Goal: Ask a question

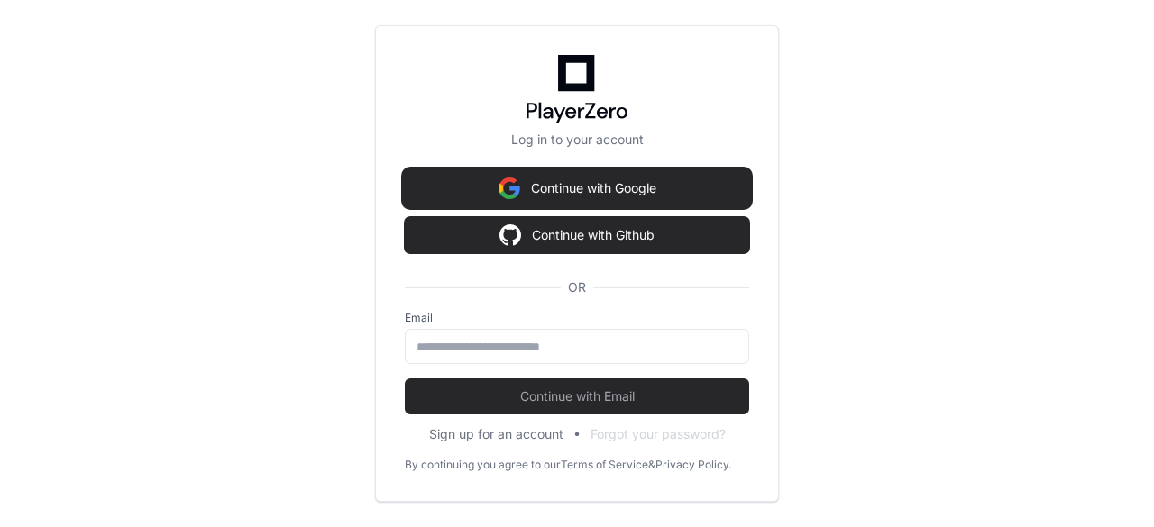
click at [603, 190] on button "Continue with Google" at bounding box center [577, 188] width 344 height 36
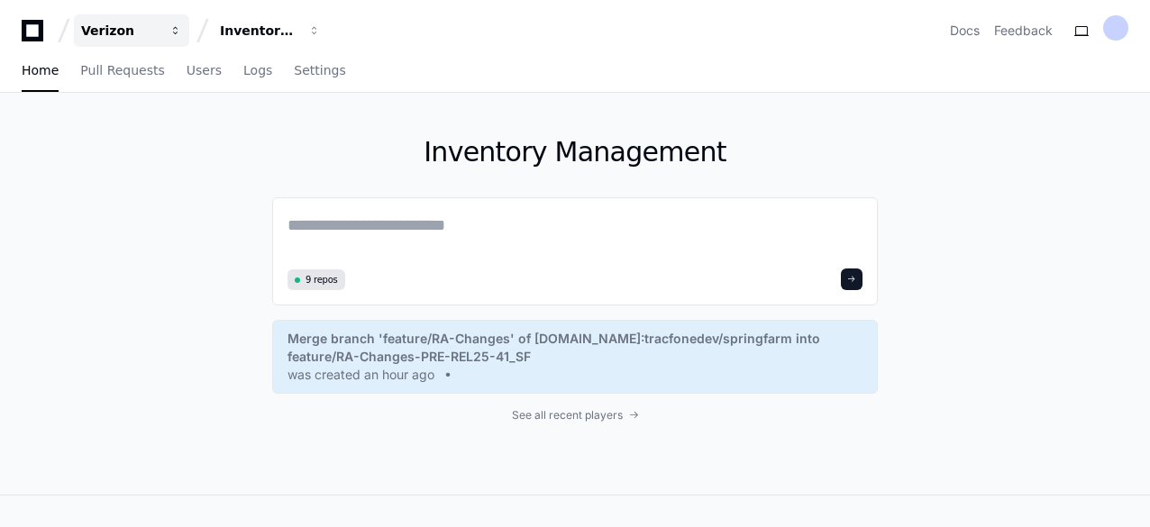
click at [124, 32] on div "Verizon" at bounding box center [120, 31] width 78 height 18
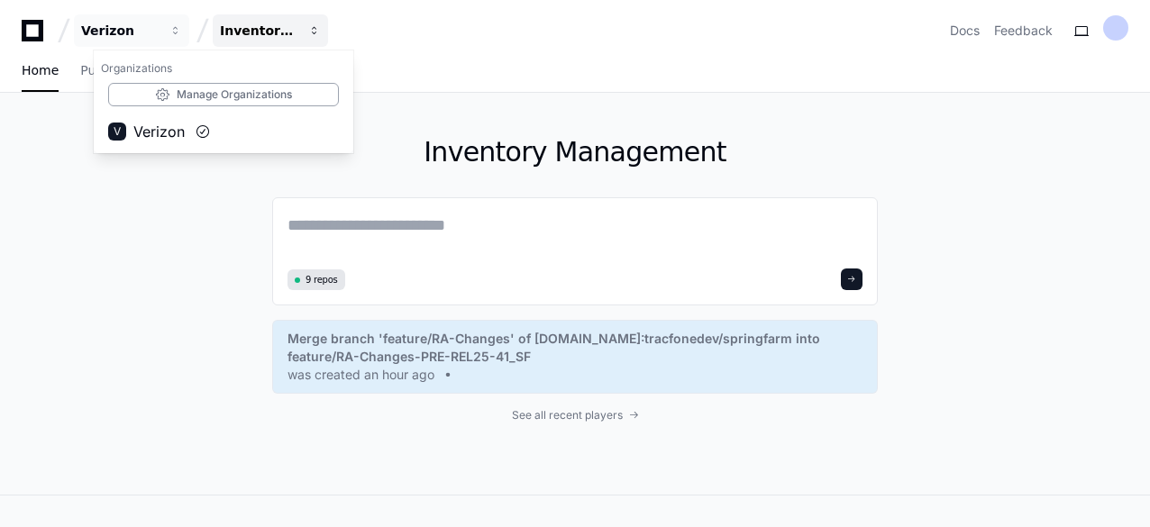
click at [315, 35] on span "button" at bounding box center [314, 30] width 13 height 13
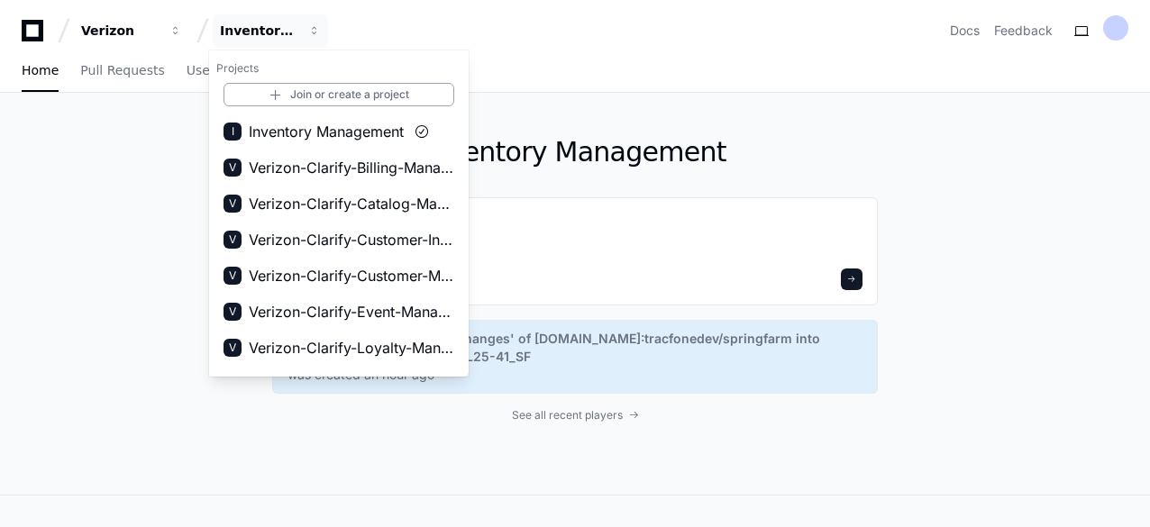
click at [535, 67] on div "Home Pull Requests Users Logs Settings" at bounding box center [575, 70] width 1107 height 41
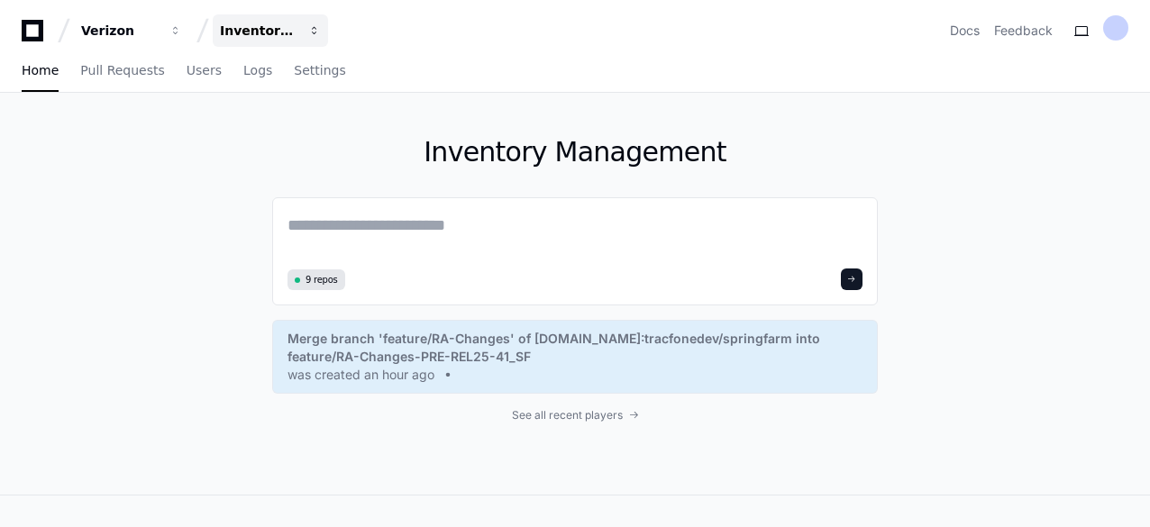
click at [316, 35] on span "button" at bounding box center [314, 30] width 13 height 13
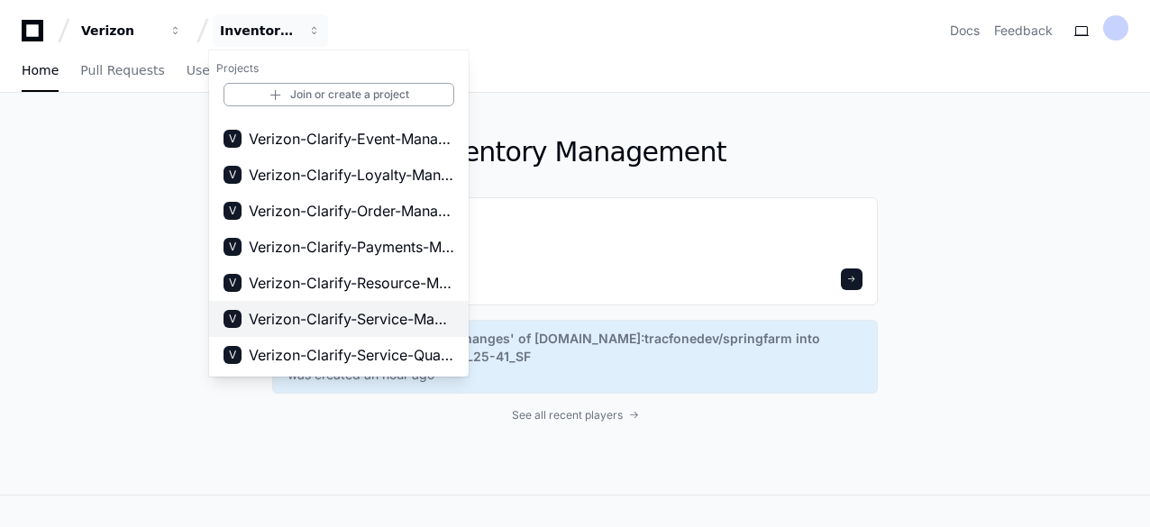
scroll to position [169, 0]
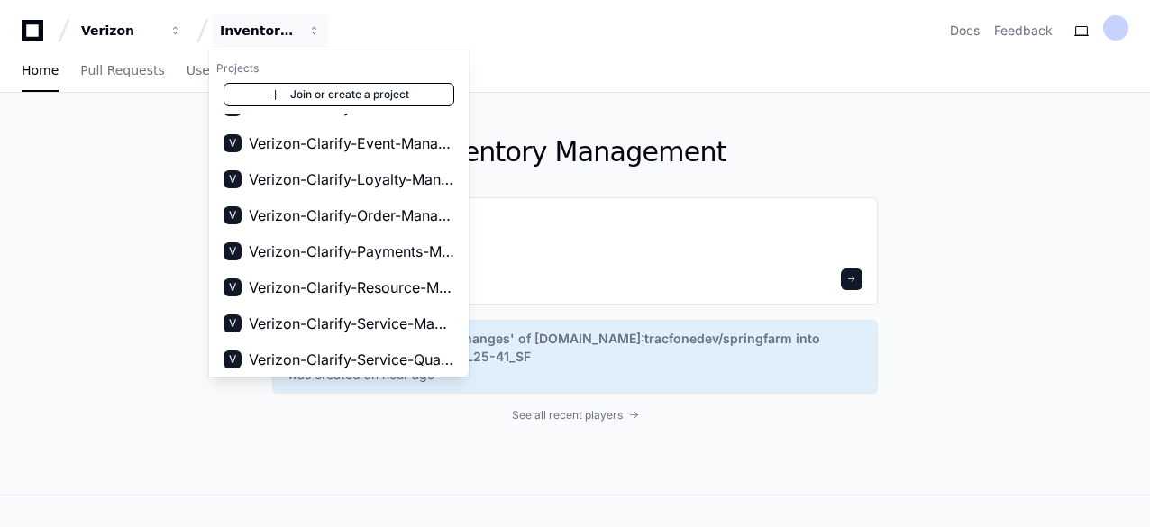
click at [281, 96] on span at bounding box center [276, 94] width 14 height 14
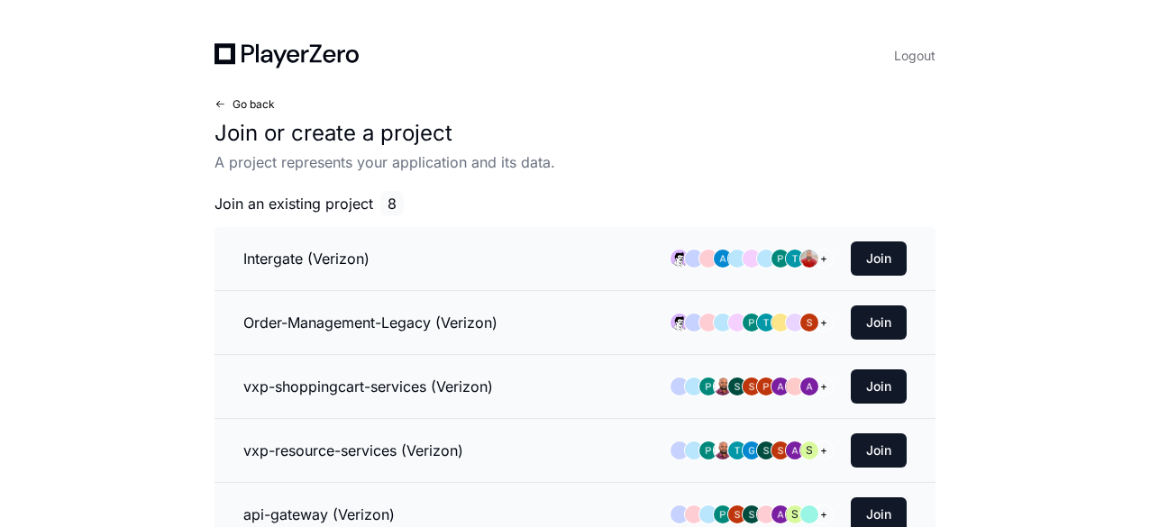
click at [265, 106] on span "Go back" at bounding box center [254, 104] width 42 height 14
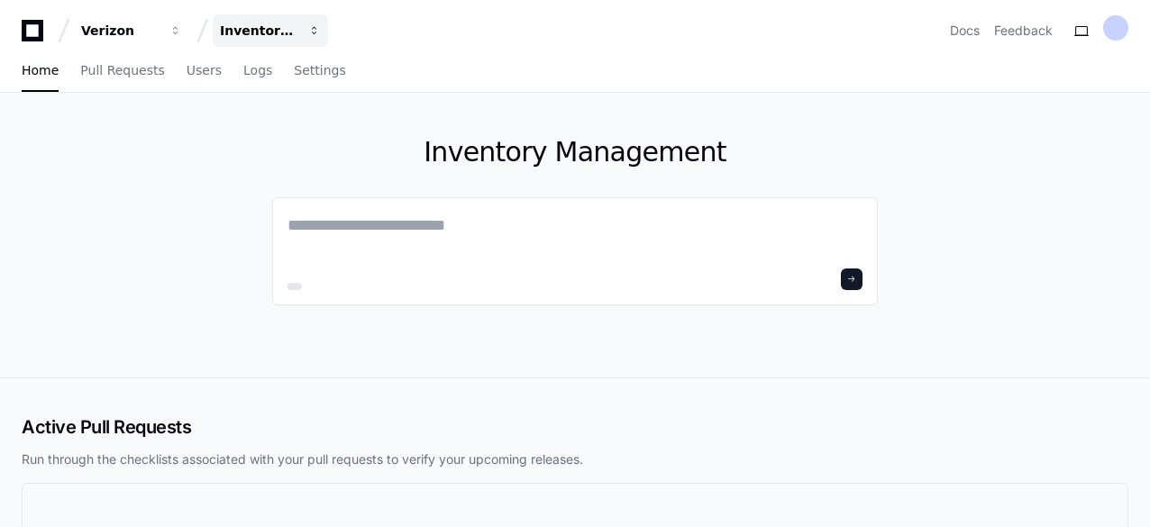
click at [313, 33] on span "button" at bounding box center [314, 30] width 13 height 13
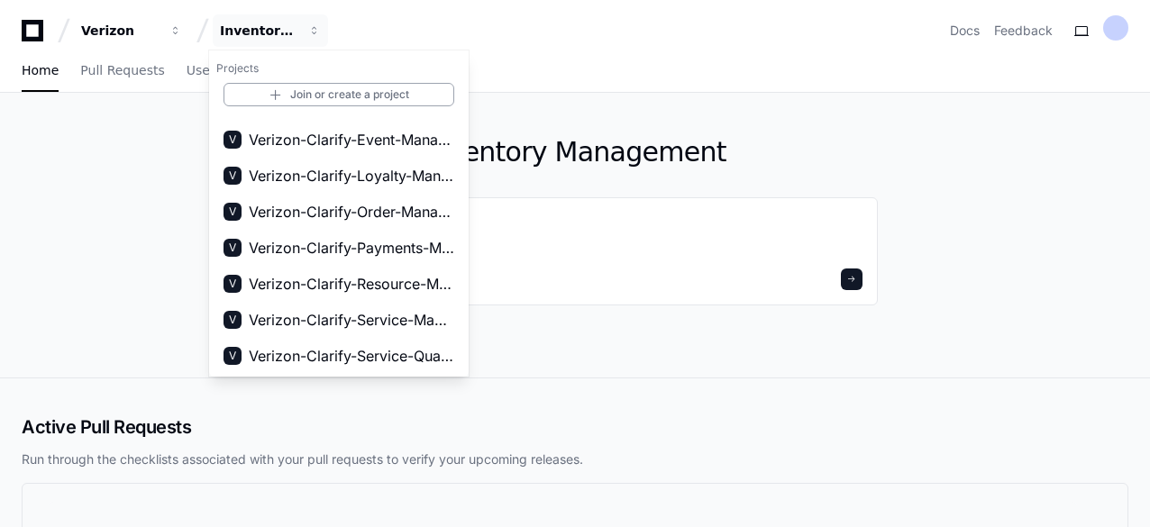
scroll to position [173, 0]
click at [383, 286] on span "Verizon-Clarify-Resource-Management" at bounding box center [352, 283] width 206 height 22
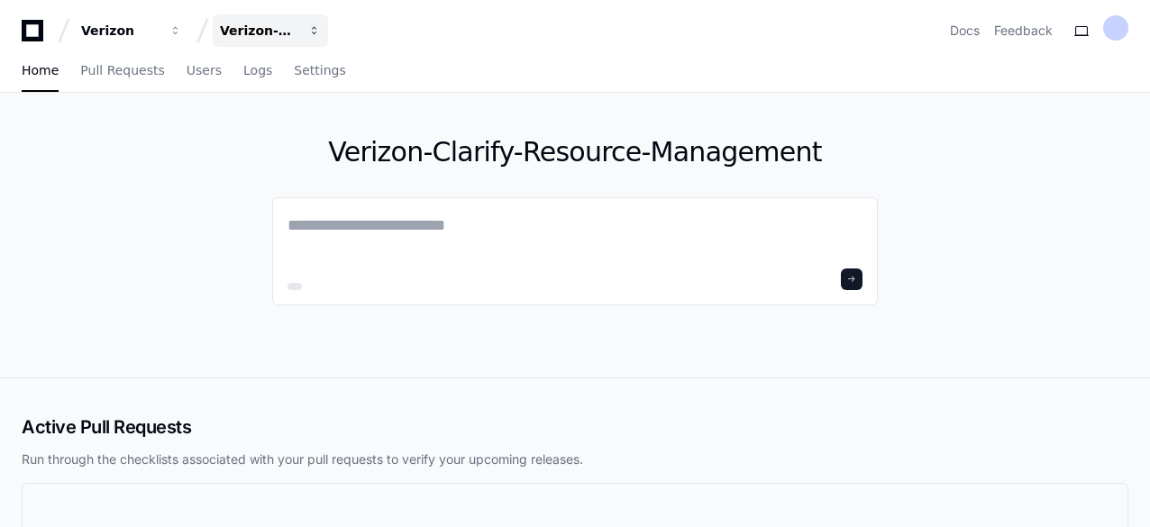
click at [315, 32] on span "button" at bounding box center [314, 30] width 13 height 13
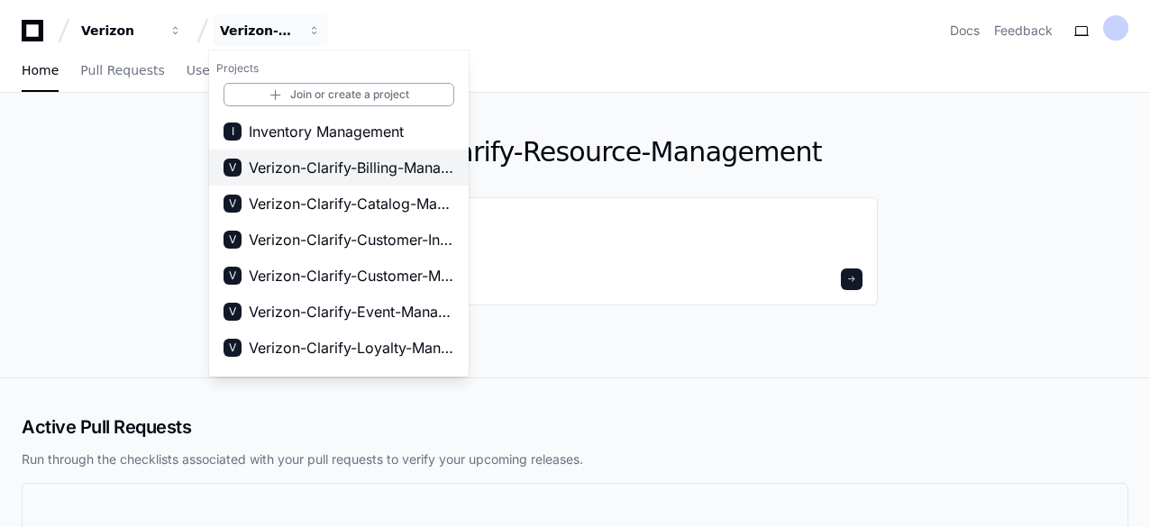
click at [347, 167] on span "Verizon-Clarify-Billing-Management" at bounding box center [352, 168] width 206 height 22
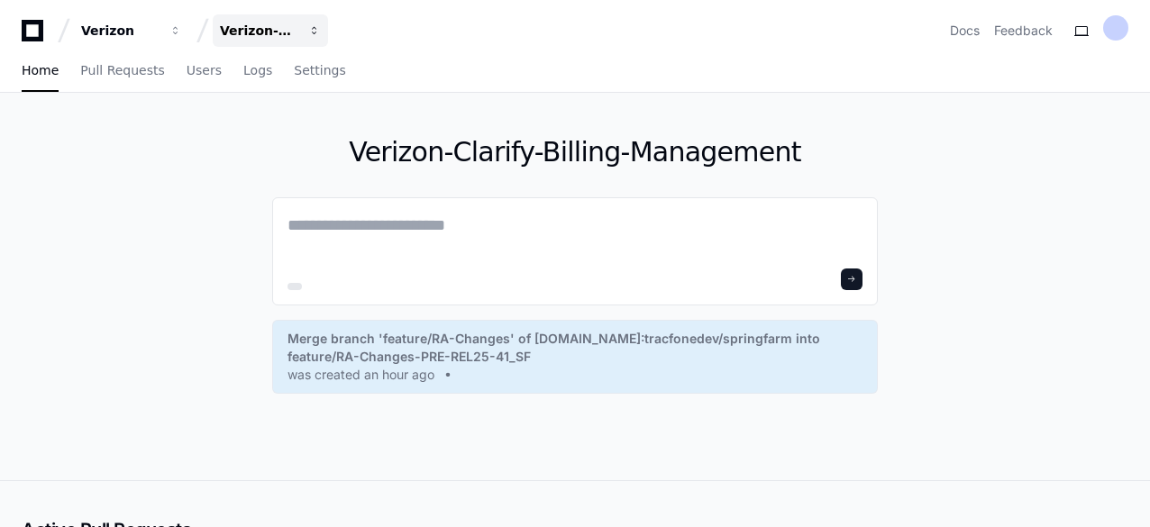
click at [317, 35] on span "button" at bounding box center [314, 30] width 13 height 13
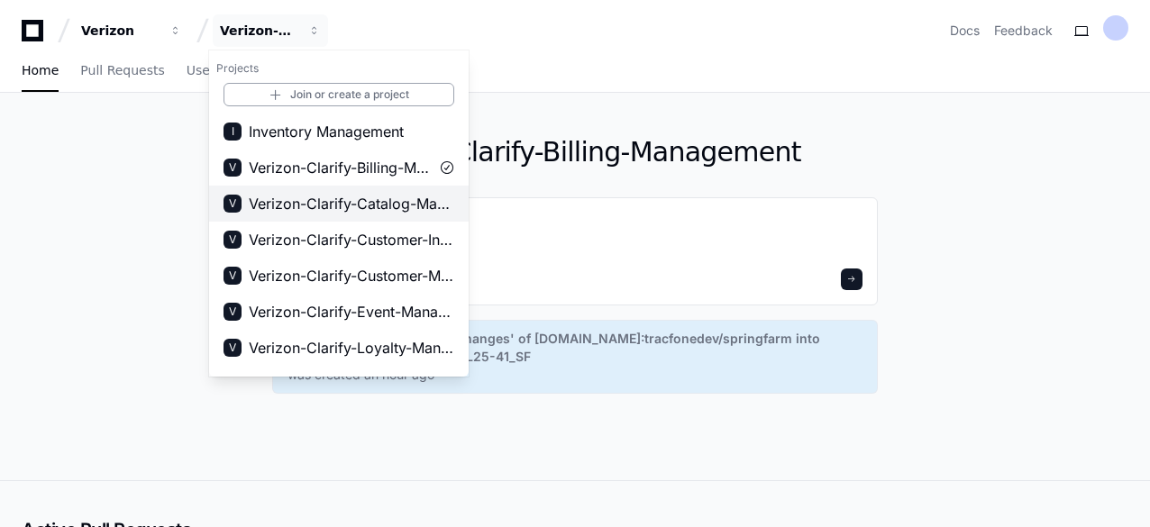
click at [368, 206] on span "Verizon-Clarify-Catalog-Management" at bounding box center [352, 204] width 206 height 22
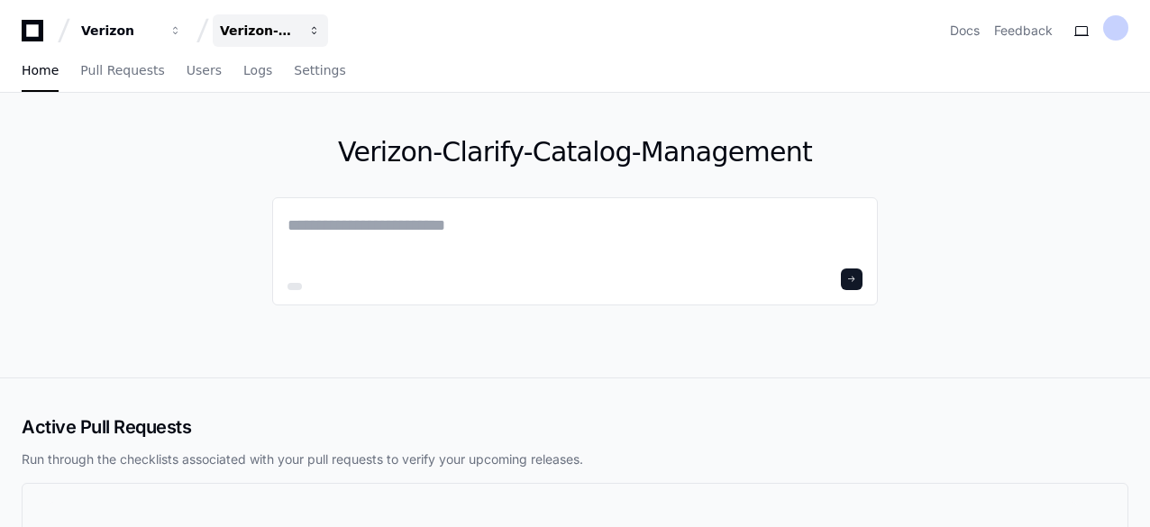
click at [314, 38] on button "Verizon-Clarify-Catalog-Management" at bounding box center [270, 30] width 115 height 32
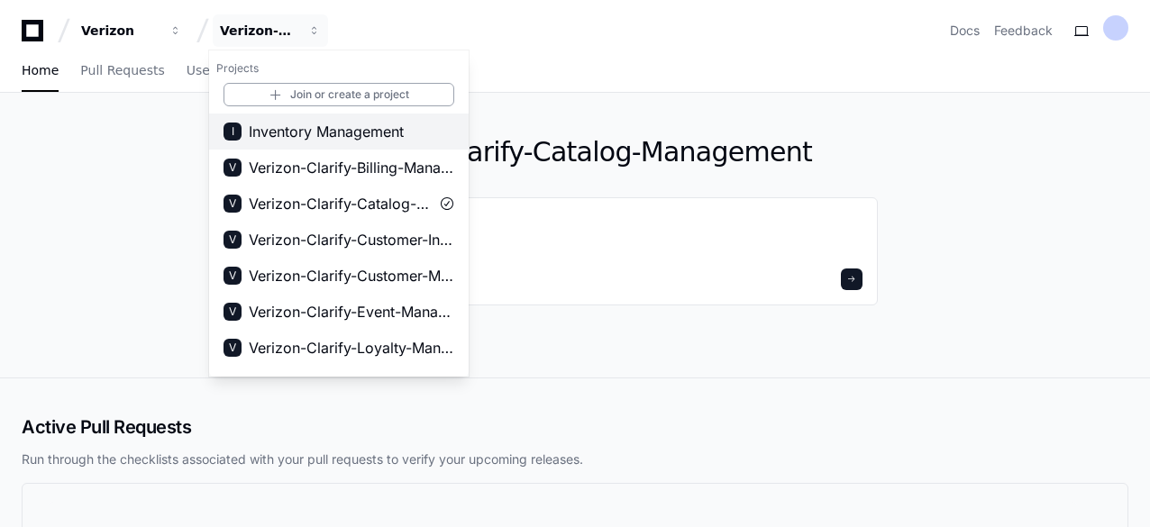
click at [321, 123] on span "Inventory Management" at bounding box center [326, 132] width 155 height 22
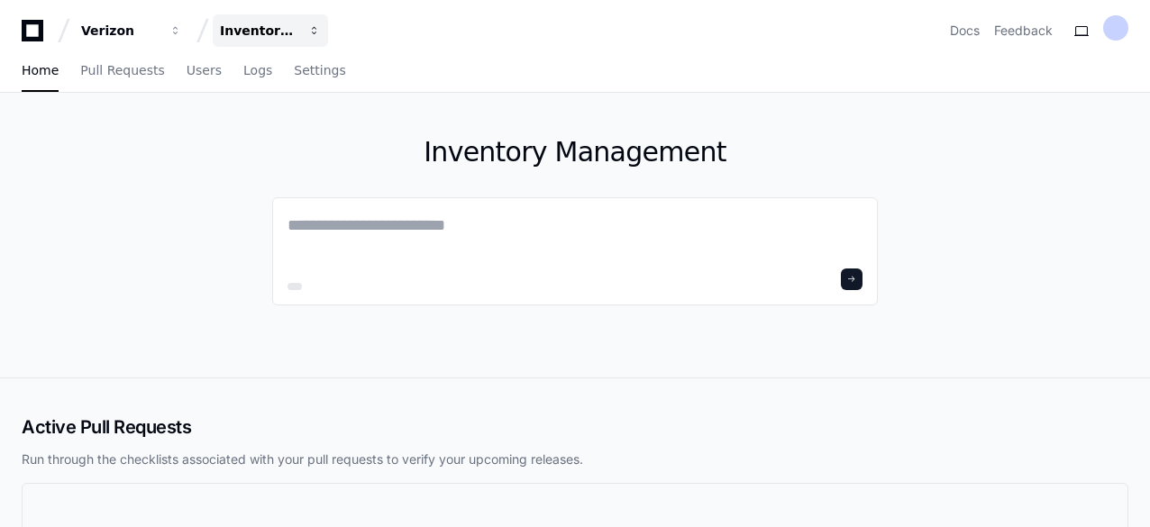
click at [314, 35] on span "button" at bounding box center [314, 30] width 13 height 13
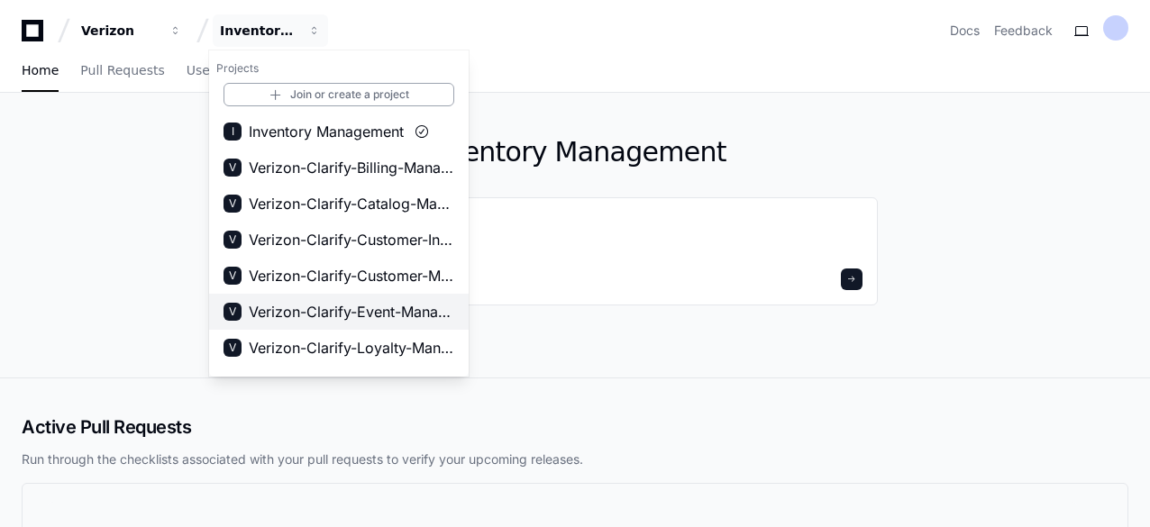
click at [346, 301] on span "Verizon-Clarify-Event-Management" at bounding box center [352, 312] width 206 height 22
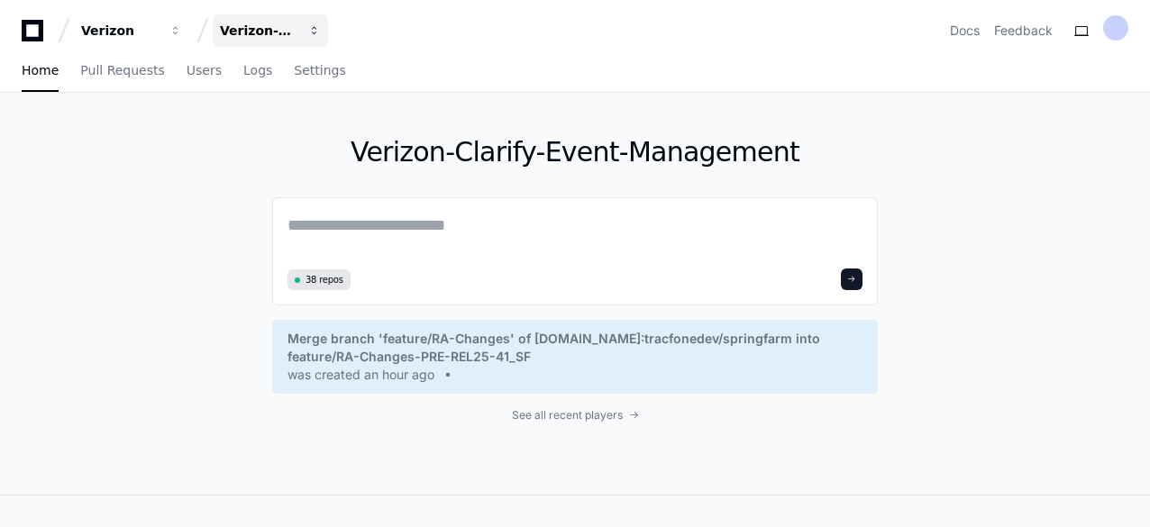
click at [311, 37] on button "Verizon-Clarify-Event-Management" at bounding box center [270, 30] width 115 height 32
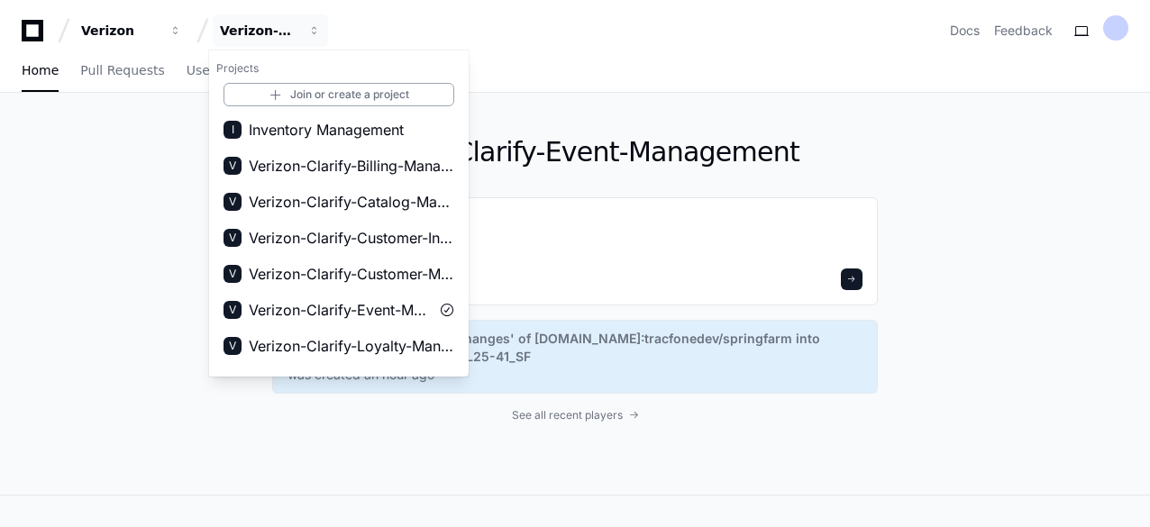
scroll to position [0, 0]
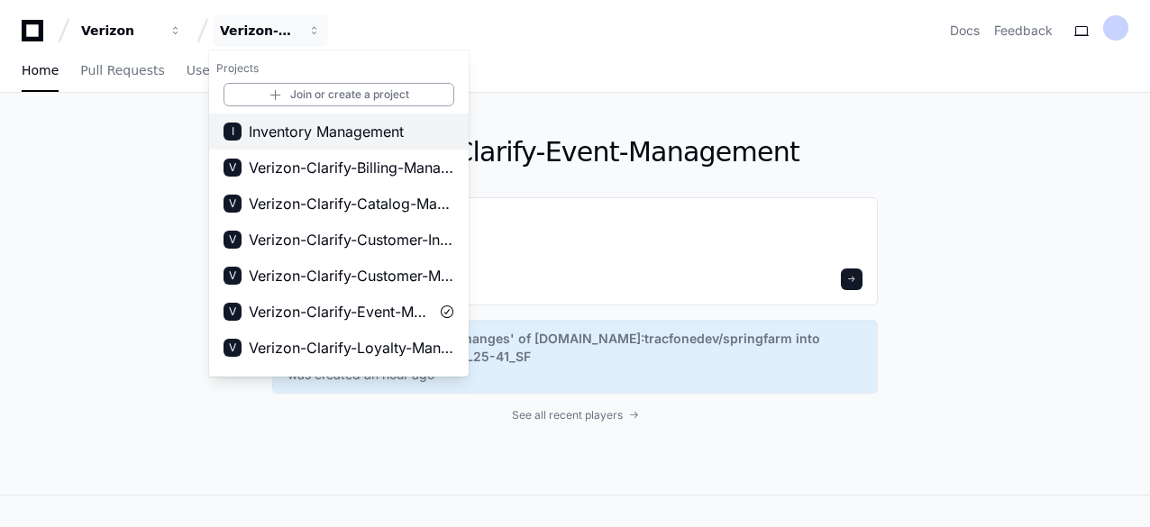
click at [366, 135] on span "Inventory Management" at bounding box center [326, 132] width 155 height 22
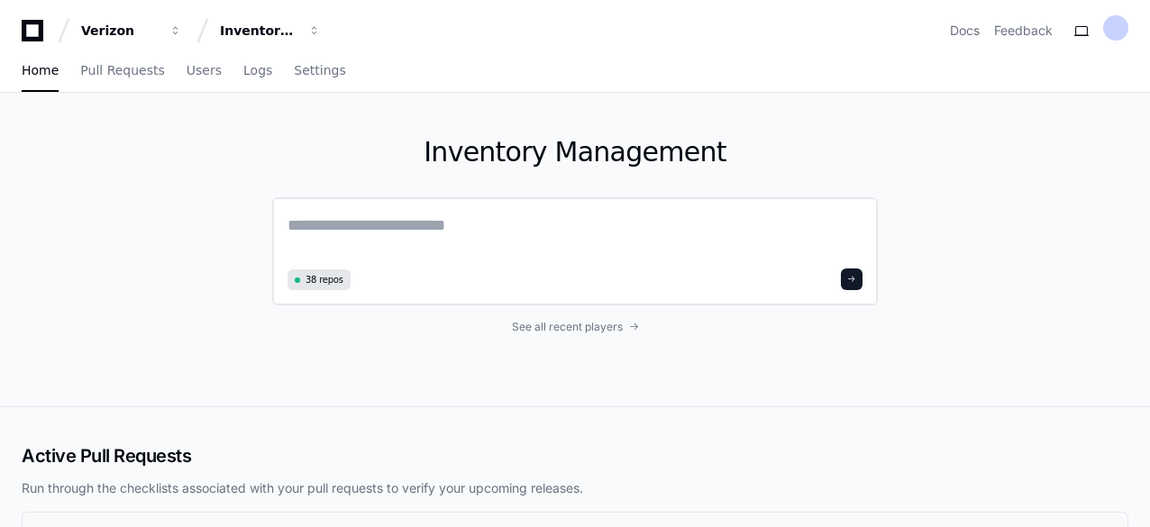
click at [323, 221] on textarea at bounding box center [575, 238] width 575 height 50
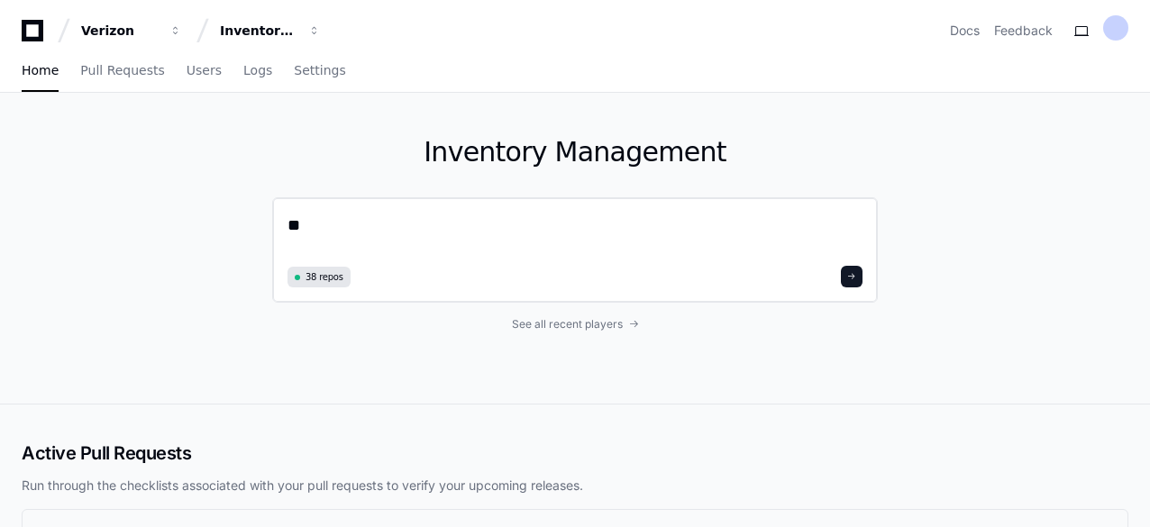
type textarea "*"
type textarea "**********"
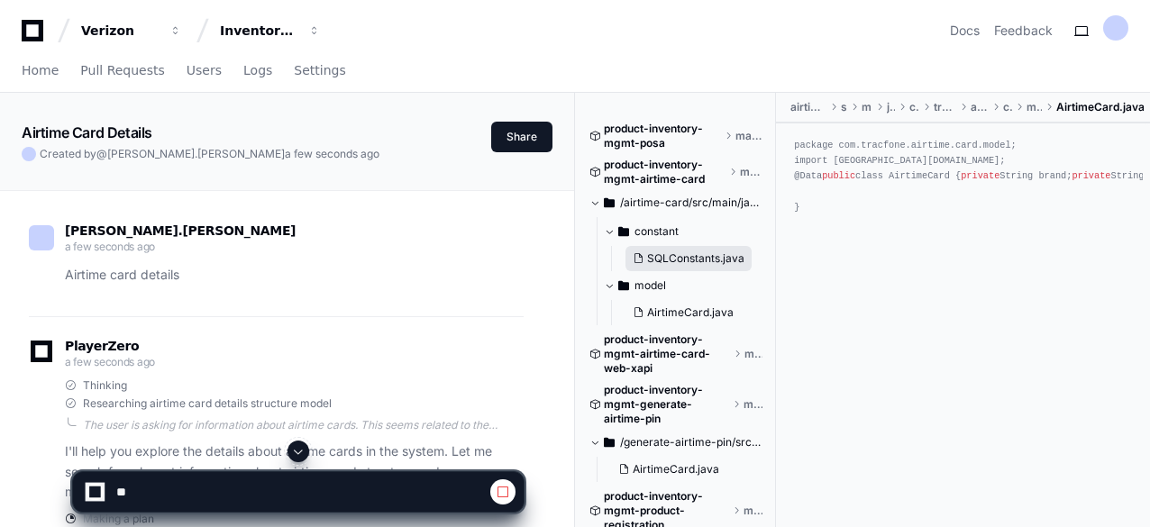
click at [696, 258] on span "SQLConstants.java" at bounding box center [695, 258] width 97 height 14
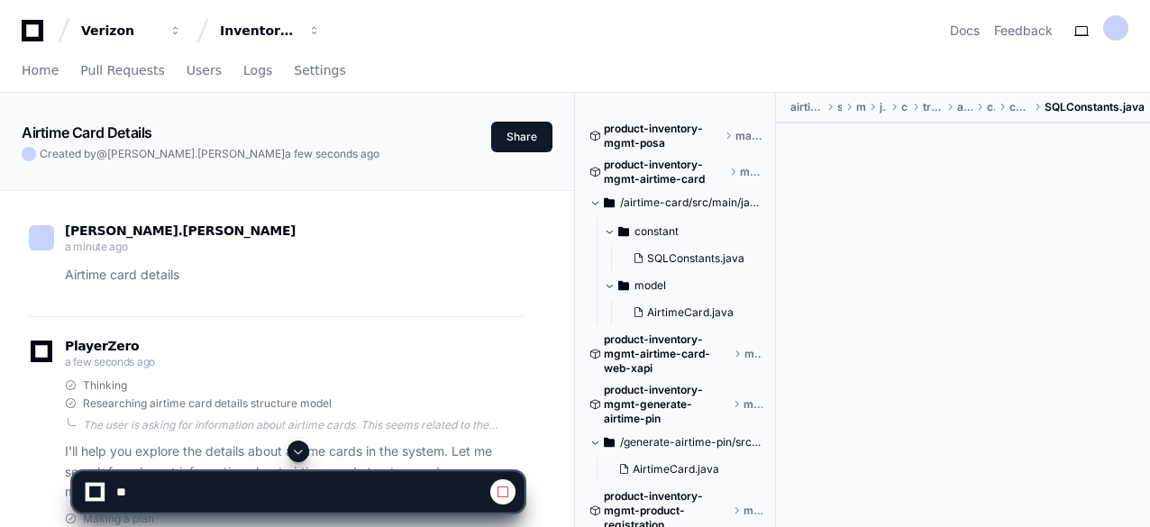
click at [303, 450] on span at bounding box center [298, 451] width 14 height 14
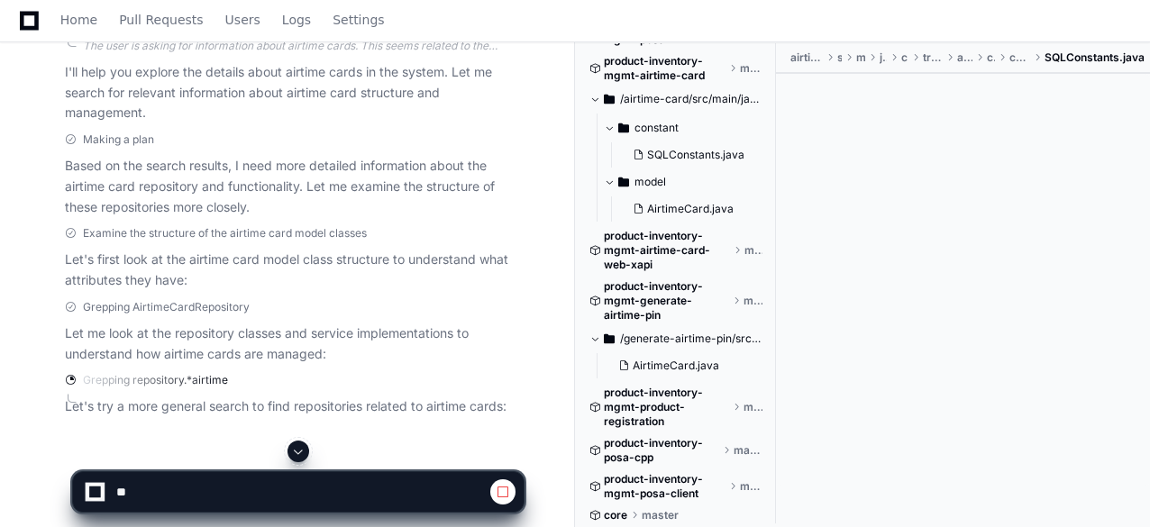
scroll to position [50, 0]
